Goal: Check status: Verify the current state of an ongoing process or item

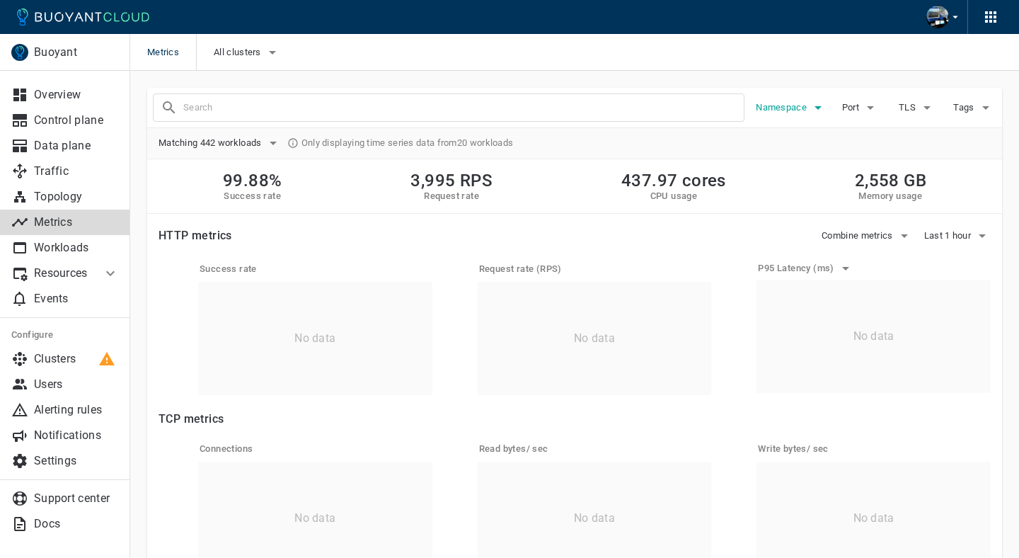
click at [763, 116] on button "Namespace" at bounding box center [791, 107] width 71 height 21
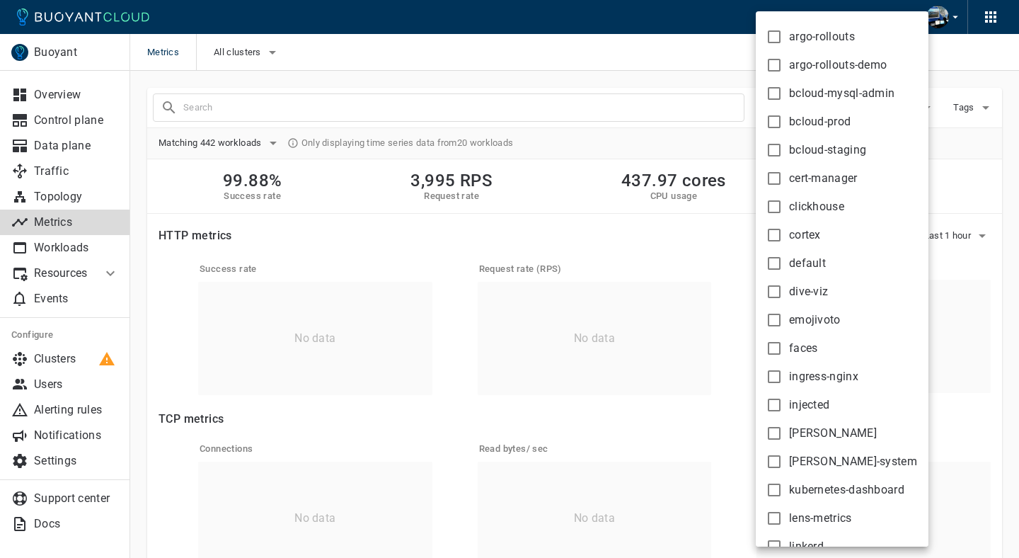
click at [774, 125] on input "bcloud-prod" at bounding box center [774, 121] width 17 height 17
checkbox input "true"
type input "namespace:bcloud-prod"
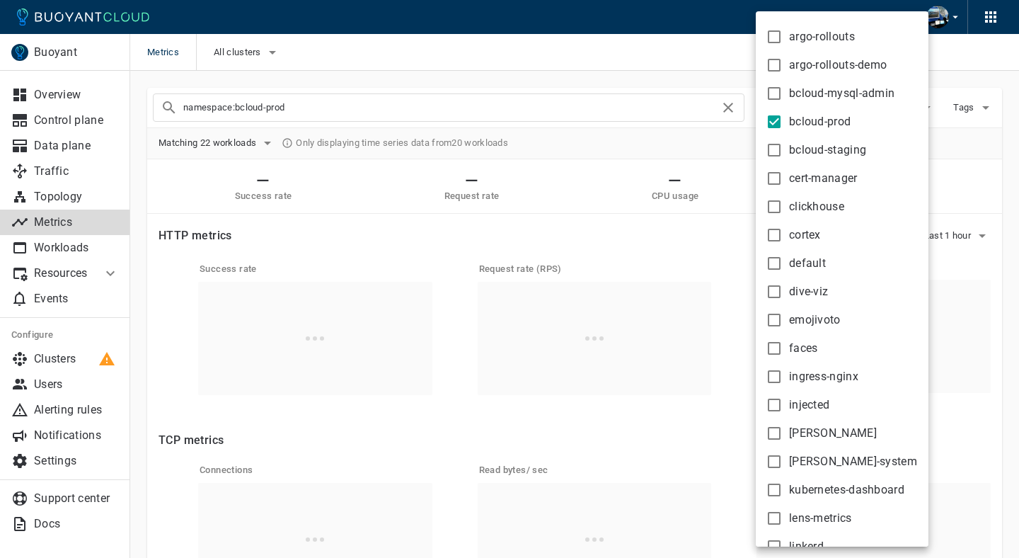
click at [730, 62] on div at bounding box center [509, 279] width 1019 height 558
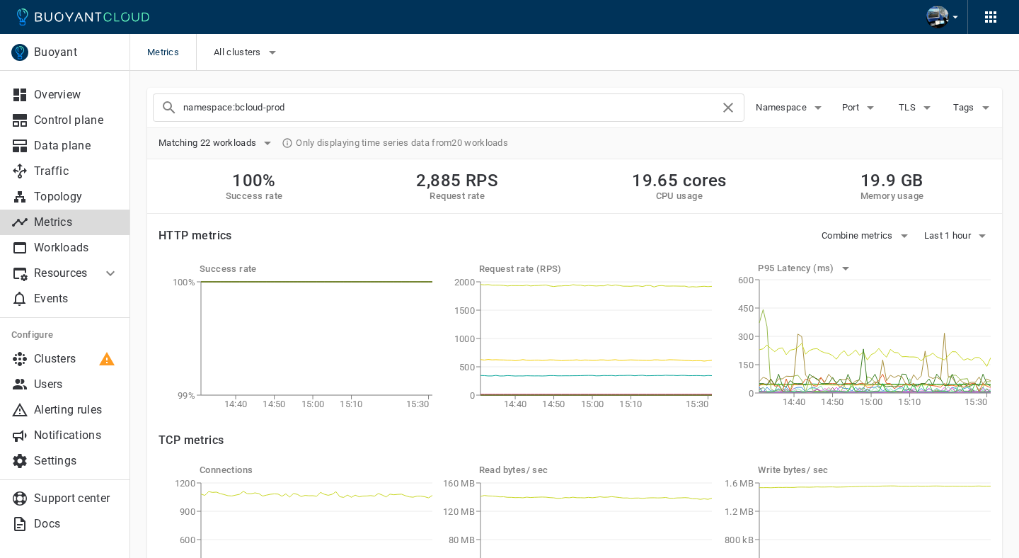
click at [691, 99] on input "namespace:bcloud-prod" at bounding box center [451, 108] width 536 height 20
